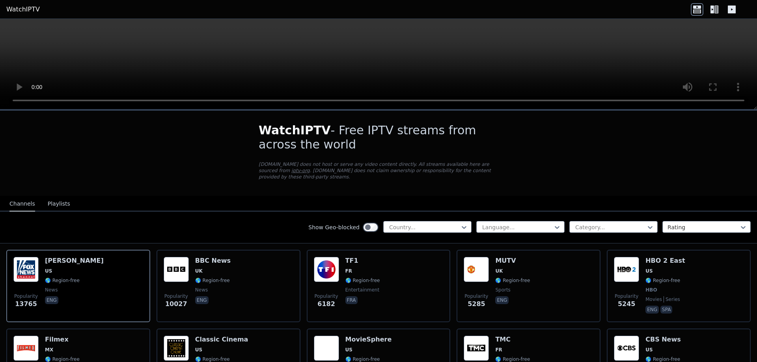
scroll to position [39, 0]
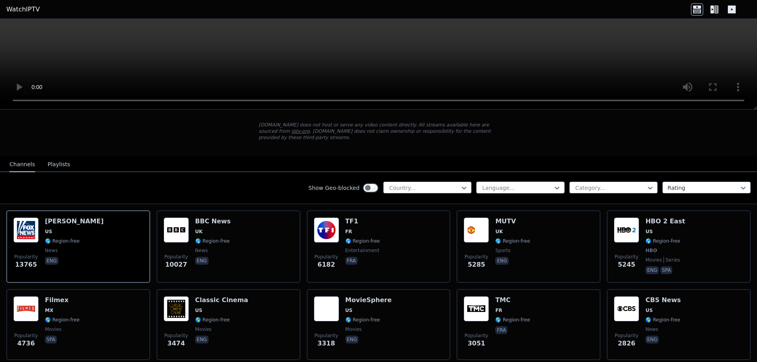
click at [547, 184] on div at bounding box center [517, 188] width 72 height 8
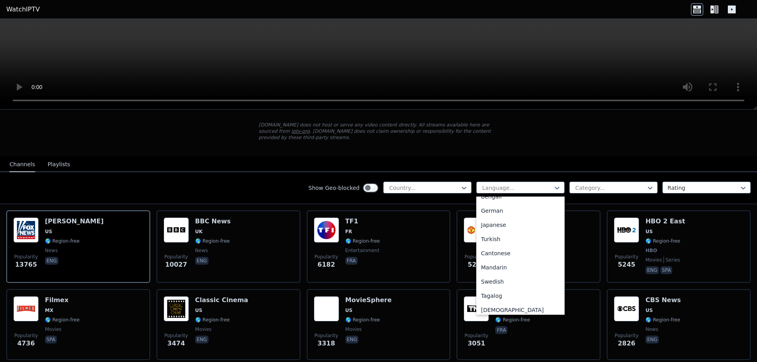
scroll to position [177, 0]
click at [490, 221] on div "Turkish" at bounding box center [520, 227] width 88 height 14
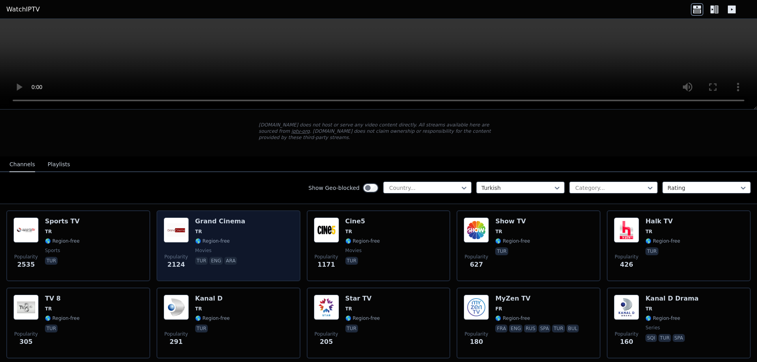
click at [218, 218] on h6 "Grand Cinema" at bounding box center [220, 222] width 50 height 8
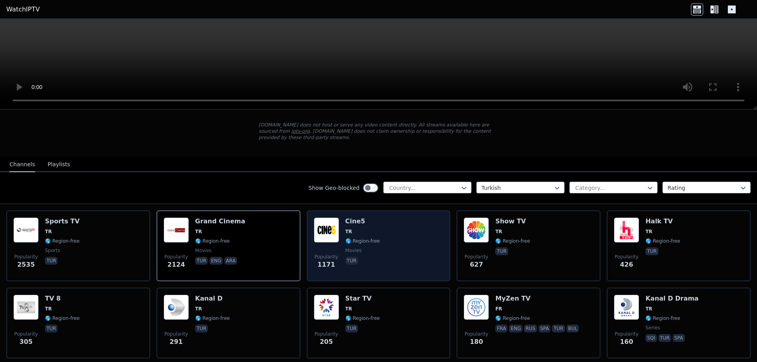
click at [345, 238] on span "🌎 Region-free" at bounding box center [362, 241] width 35 height 6
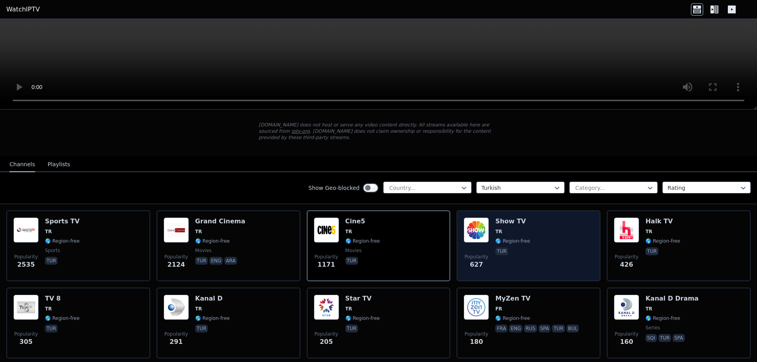
click at [495, 229] on span "TR" at bounding box center [498, 232] width 7 height 6
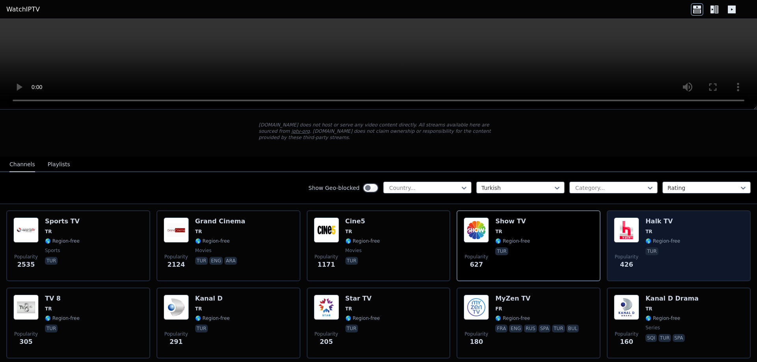
click at [616, 230] on img at bounding box center [626, 230] width 25 height 25
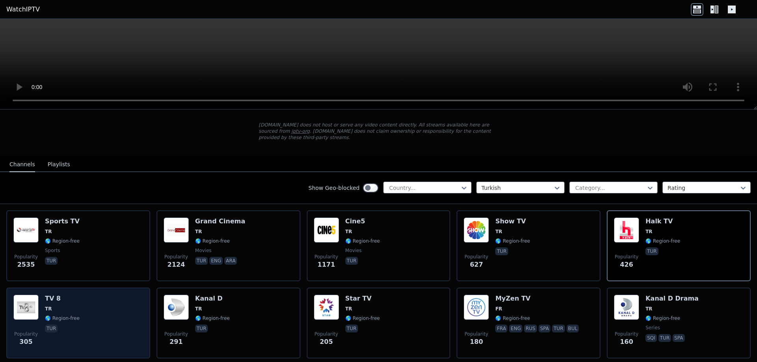
click at [82, 296] on div "Popularity 305 TV 8 TR 🌎 Region-free tur" at bounding box center [78, 323] width 130 height 57
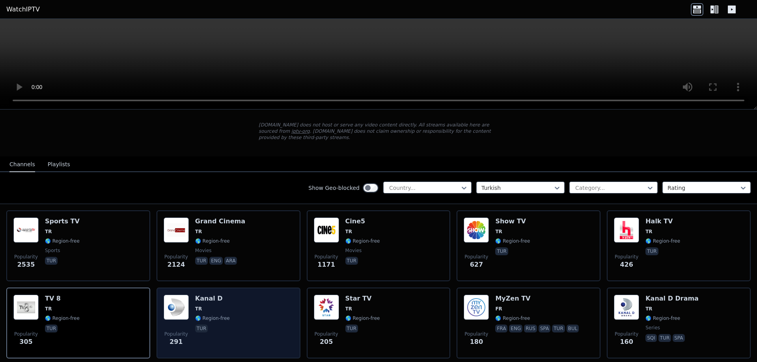
click at [158, 304] on div "Popularity 291 Kanal D TR 🌎 Region-free tur" at bounding box center [229, 323] width 144 height 71
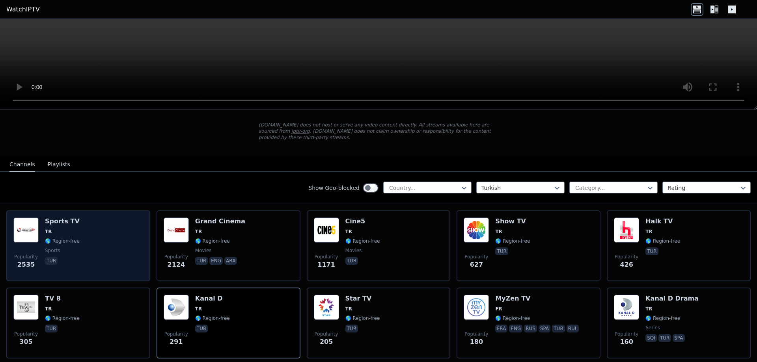
click at [98, 235] on div "Popularity 2535 Sports TV TR 🌎 Region-free sports tur" at bounding box center [78, 246] width 130 height 57
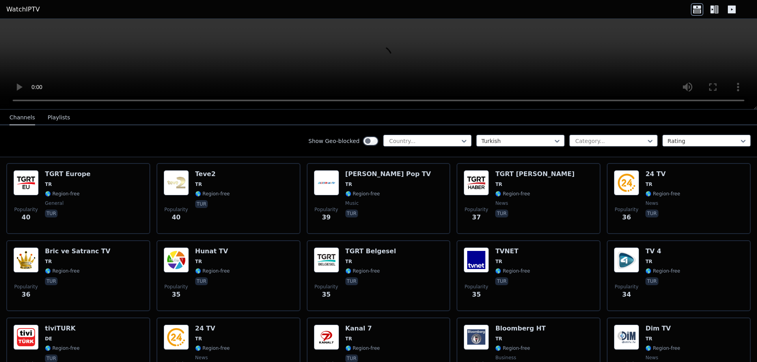
scroll to position [749, 0]
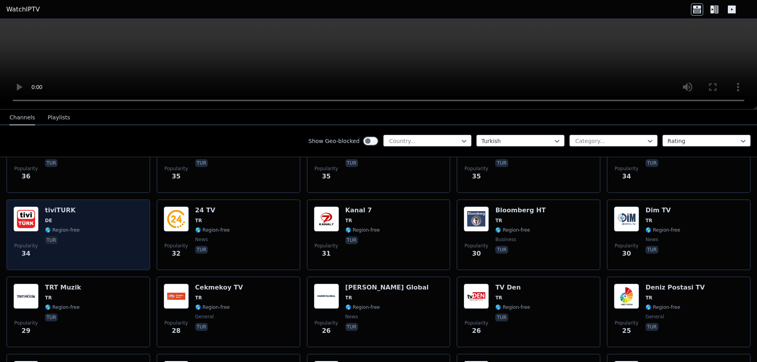
click at [57, 227] on span "🌎 Region-free" at bounding box center [62, 230] width 35 height 6
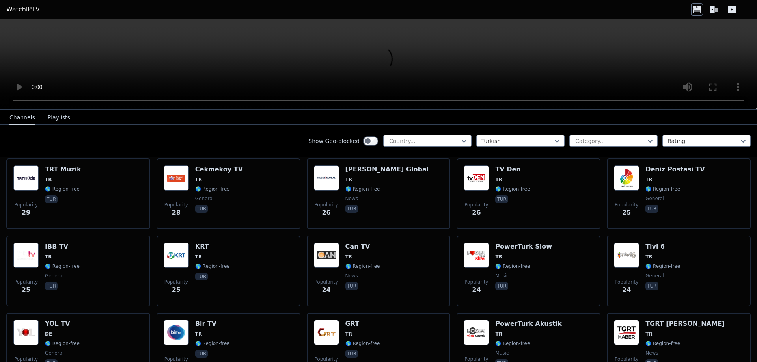
scroll to position [907, 0]
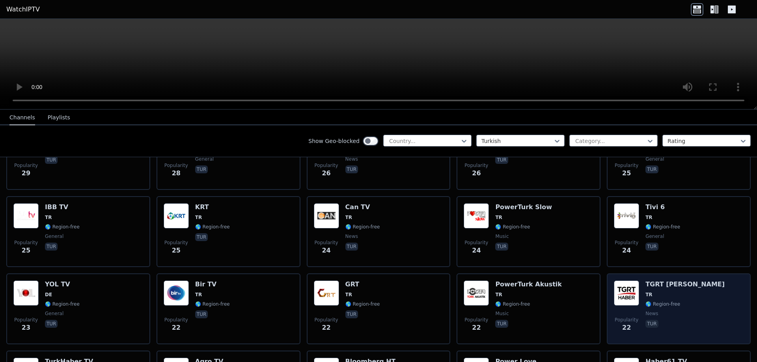
click at [632, 292] on img at bounding box center [626, 293] width 25 height 25
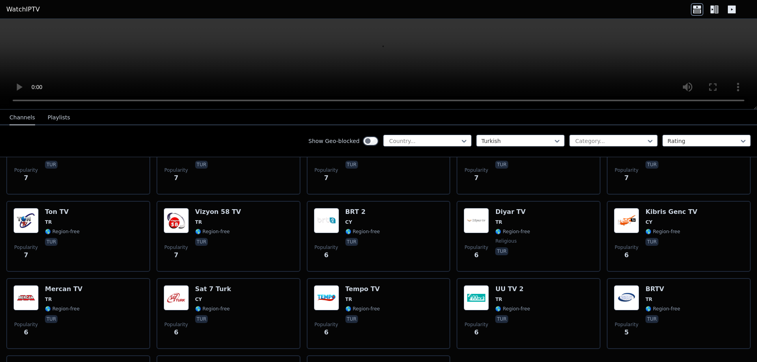
scroll to position [2563, 0]
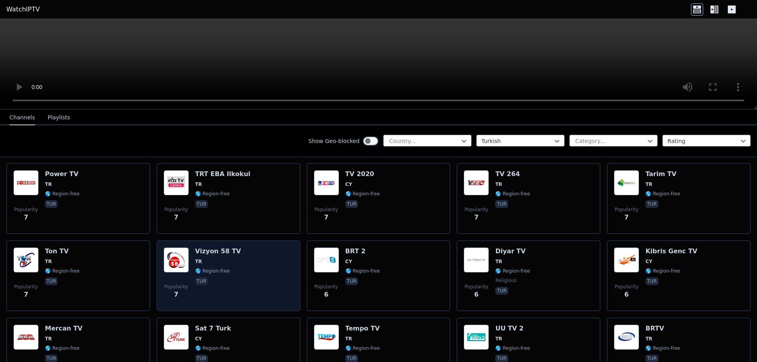
click at [186, 254] on img at bounding box center [176, 260] width 25 height 25
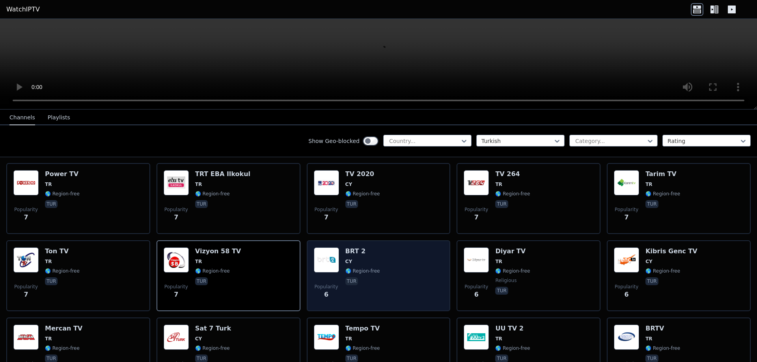
scroll to position [2681, 0]
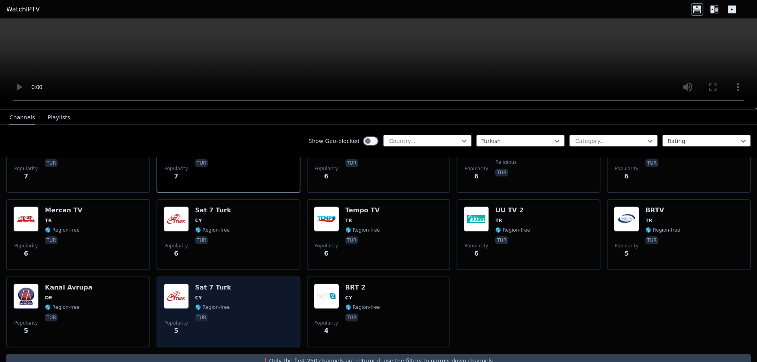
click at [191, 285] on div "Popularity 5 Sat 7 [PERSON_NAME] 🌎 Region-free tur" at bounding box center [229, 312] width 130 height 57
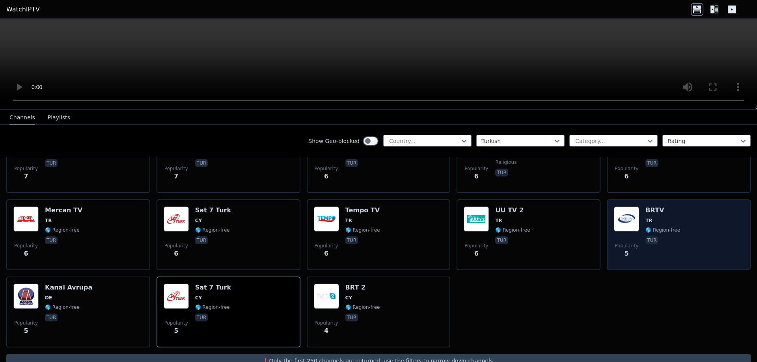
click at [647, 218] on span "TR" at bounding box center [662, 221] width 35 height 6
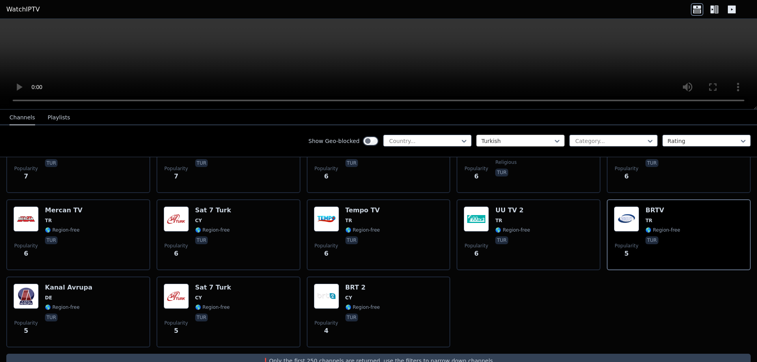
click at [546, 141] on div at bounding box center [517, 141] width 72 height 8
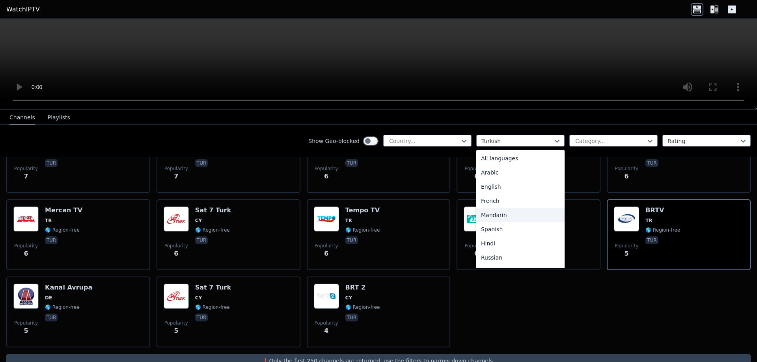
scroll to position [118, 0]
click at [494, 210] on div "German" at bounding box center [520, 210] width 88 height 14
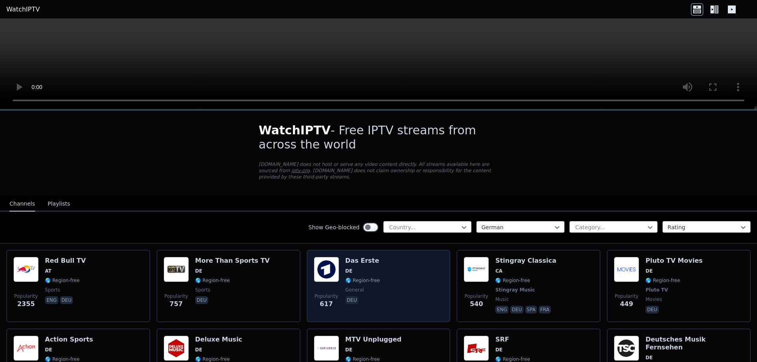
click at [334, 265] on img at bounding box center [326, 269] width 25 height 25
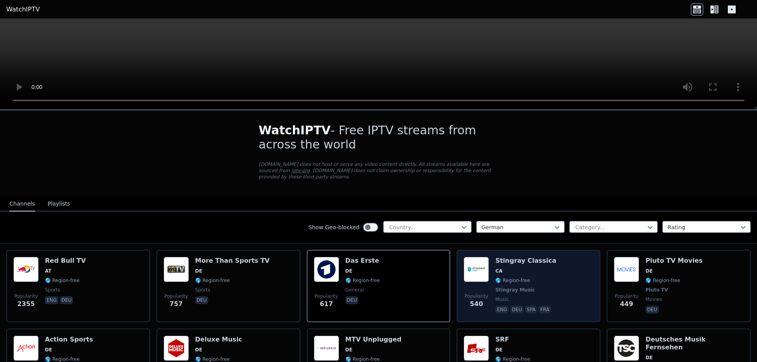
click at [483, 270] on img at bounding box center [476, 269] width 25 height 25
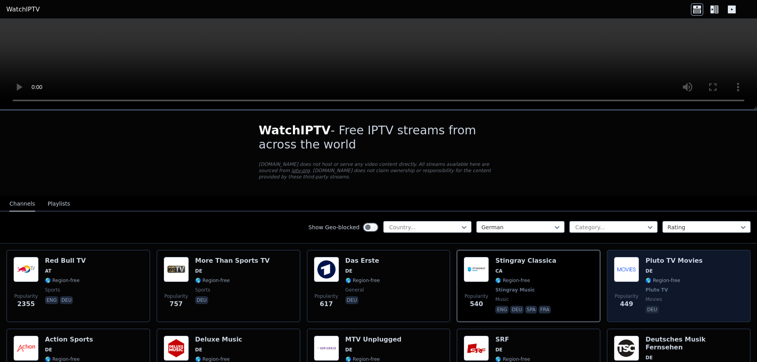
click at [621, 272] on img at bounding box center [626, 269] width 25 height 25
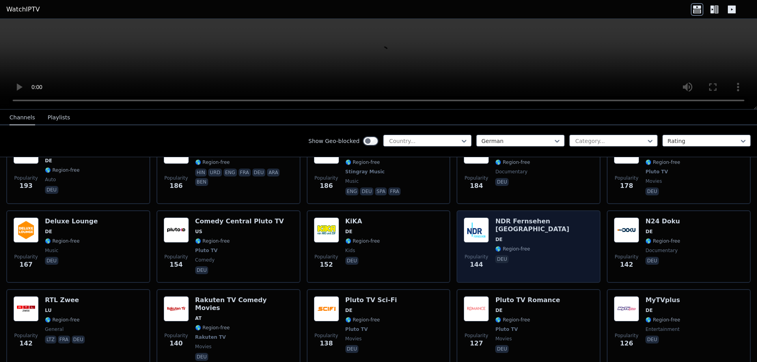
scroll to position [394, 0]
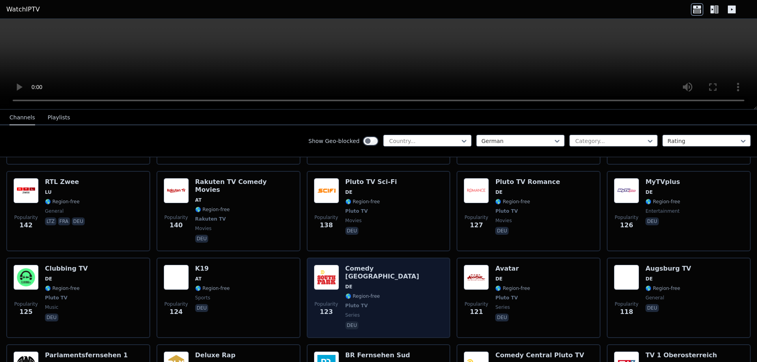
click at [391, 265] on div "Comedy [GEOGRAPHIC_DATA] DE 🌎 Region-free Pluto TV series deu" at bounding box center [394, 298] width 98 height 66
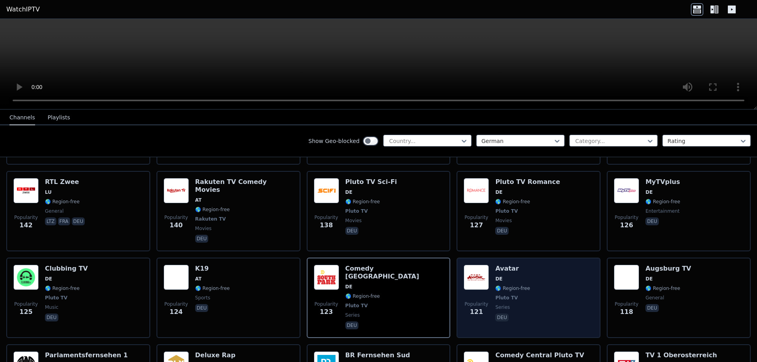
click at [509, 265] on div "Avatar DE 🌎 Region-free Pluto TV series deu" at bounding box center [512, 298] width 35 height 66
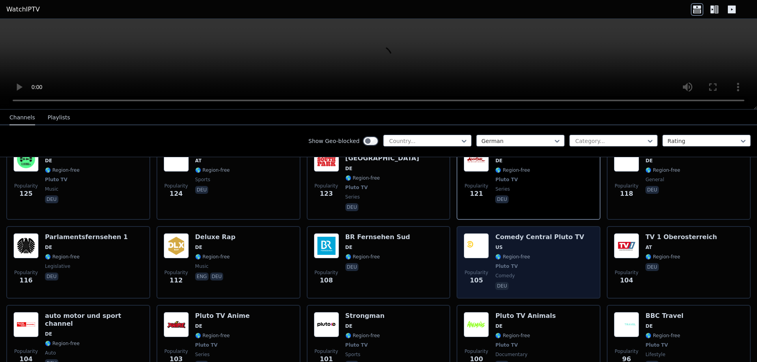
scroll to position [552, 0]
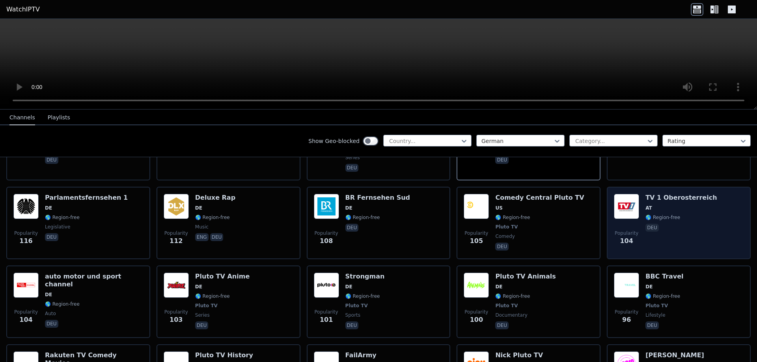
click at [653, 214] on span "🌎 Region-free" at bounding box center [662, 217] width 35 height 6
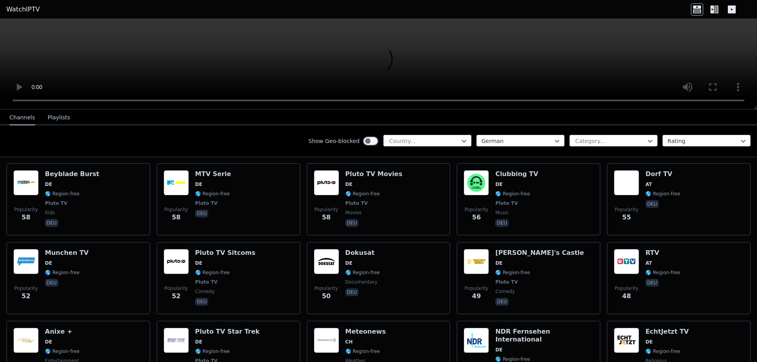
scroll to position [1262, 0]
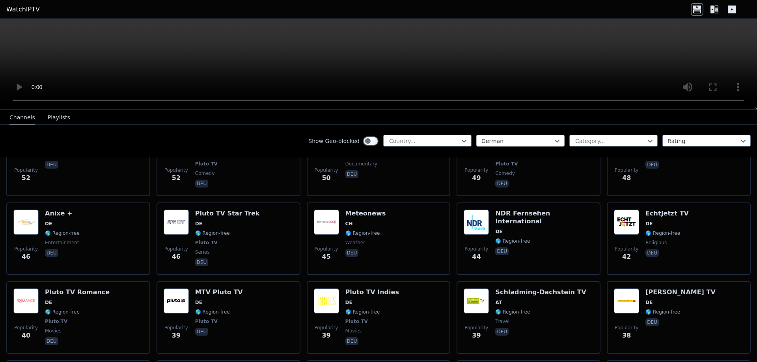
click at [516, 138] on div at bounding box center [517, 141] width 72 height 8
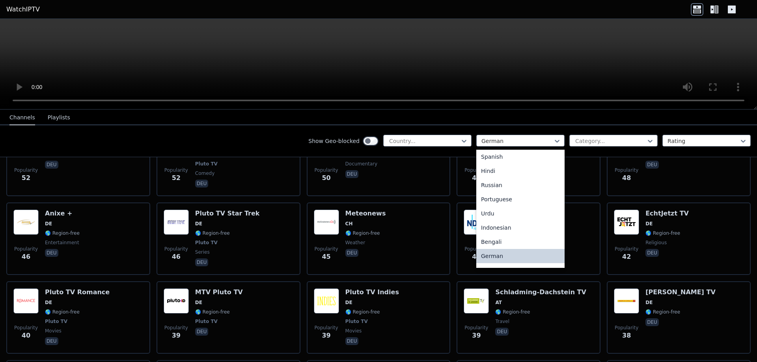
scroll to position [0, 0]
click at [490, 204] on div "French" at bounding box center [520, 201] width 88 height 14
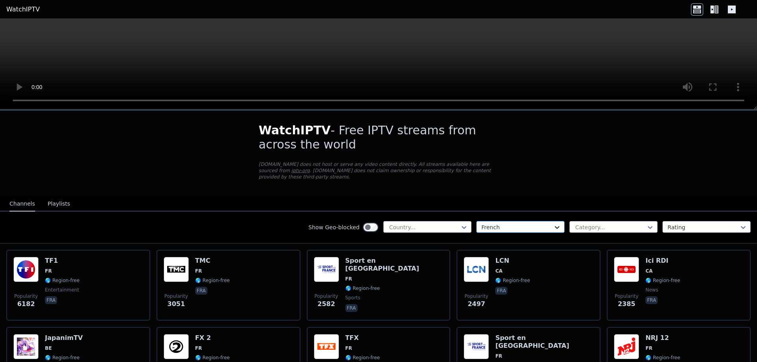
click at [553, 224] on icon at bounding box center [557, 228] width 8 height 8
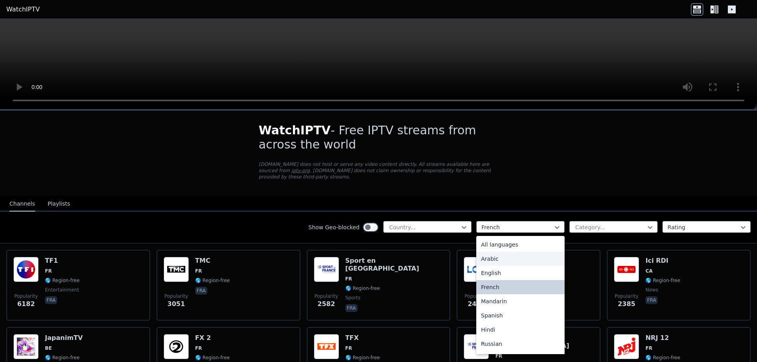
click at [489, 252] on div "Arabic" at bounding box center [520, 259] width 88 height 14
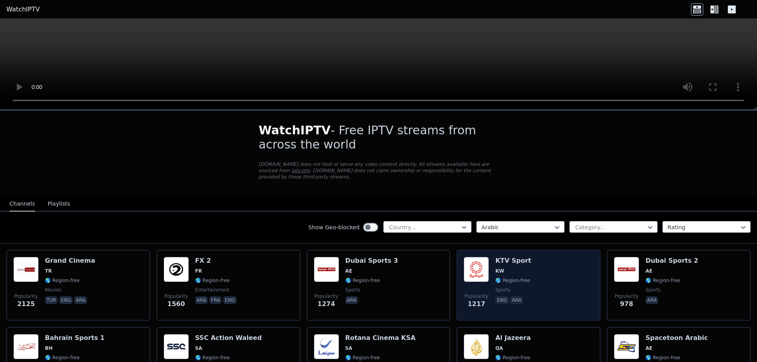
scroll to position [158, 0]
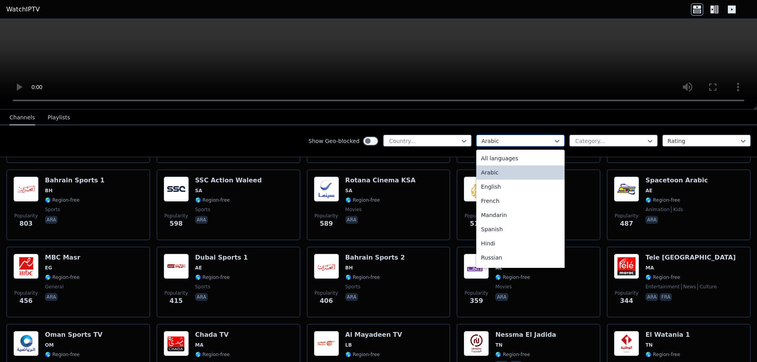
click at [545, 142] on div at bounding box center [517, 141] width 72 height 8
click at [488, 260] on div "Greek" at bounding box center [520, 259] width 88 height 14
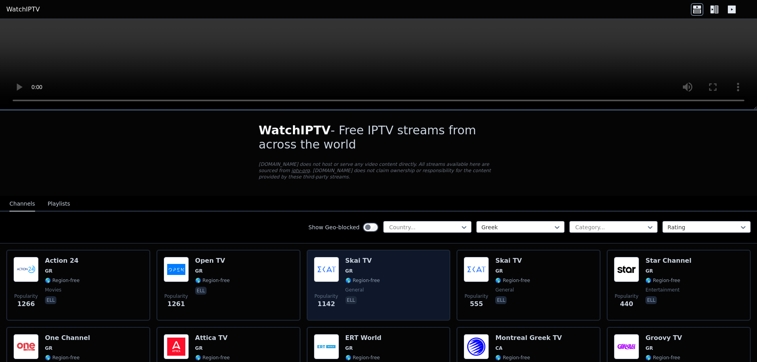
click at [364, 268] on span "GR" at bounding box center [362, 271] width 35 height 6
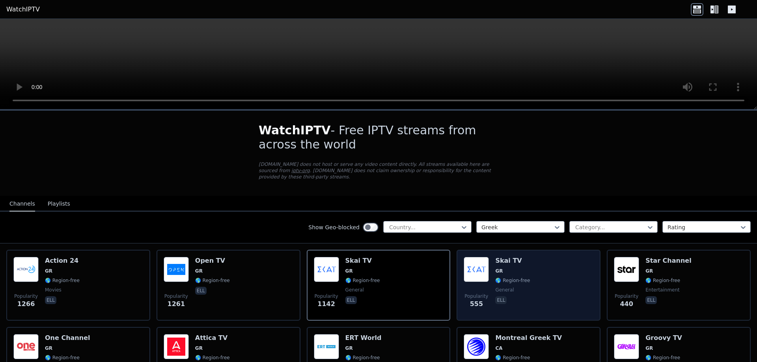
click at [511, 278] on span "🌎 Region-free" at bounding box center [512, 281] width 35 height 6
